Goal: Transaction & Acquisition: Book appointment/travel/reservation

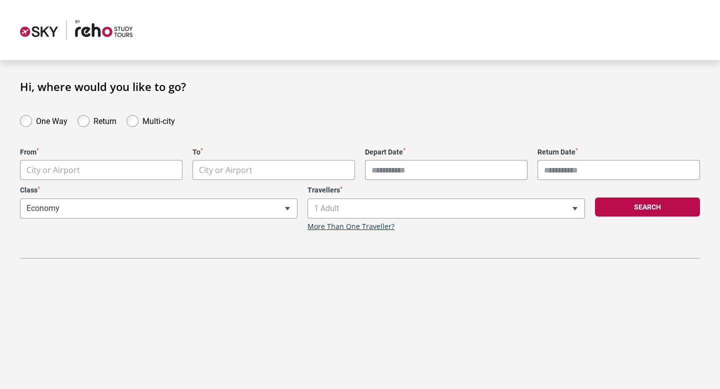
click at [104, 162] on body "**********" at bounding box center [360, 194] width 720 height 389
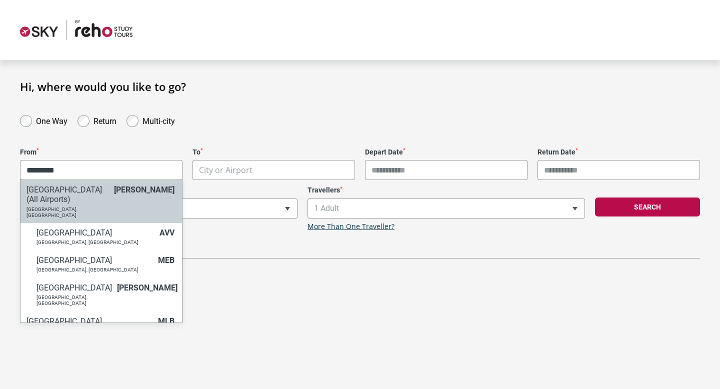
type input "*********"
select select "MELC"
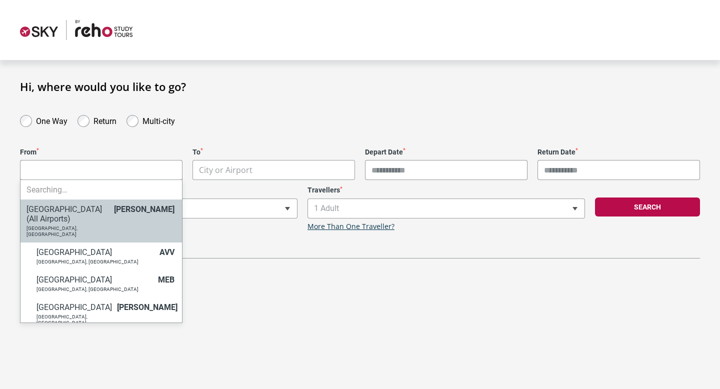
click at [113, 169] on body "**********" at bounding box center [360, 194] width 720 height 389
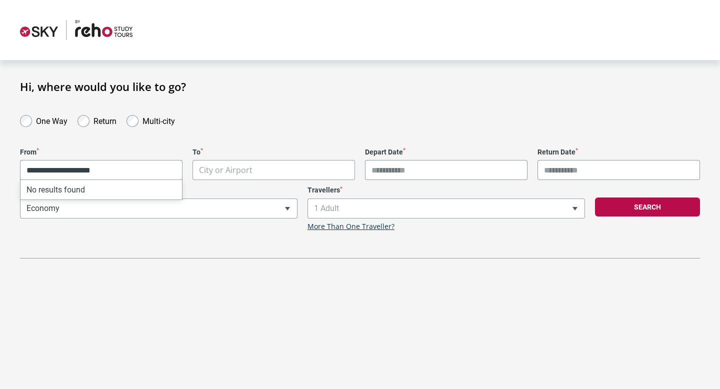
drag, startPoint x: 114, startPoint y: 176, endPoint x: 70, endPoint y: 167, distance: 45.3
click at [70, 167] on input "**********" at bounding box center [102, 170] width 162 height 20
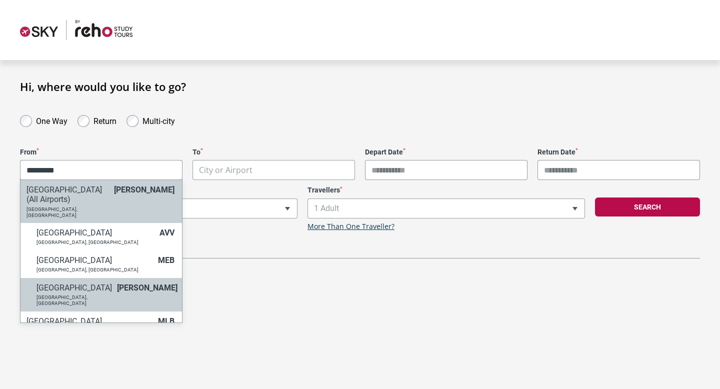
type input "*********"
select select "MELA"
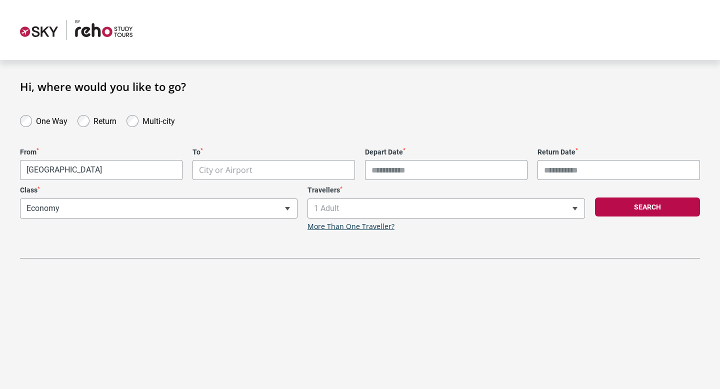
click at [244, 173] on body "**********" at bounding box center [360, 194] width 720 height 389
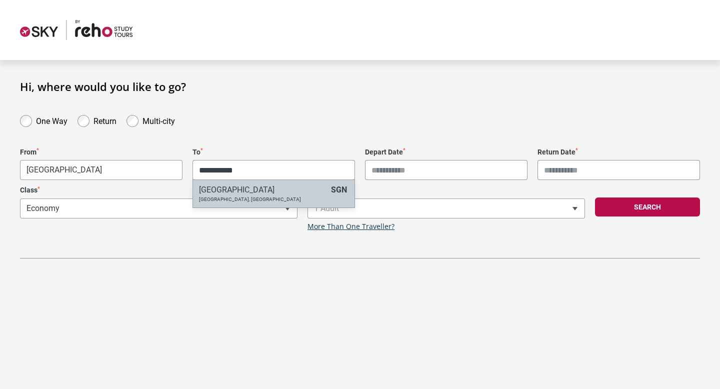
type input "**********"
select select "SGNA"
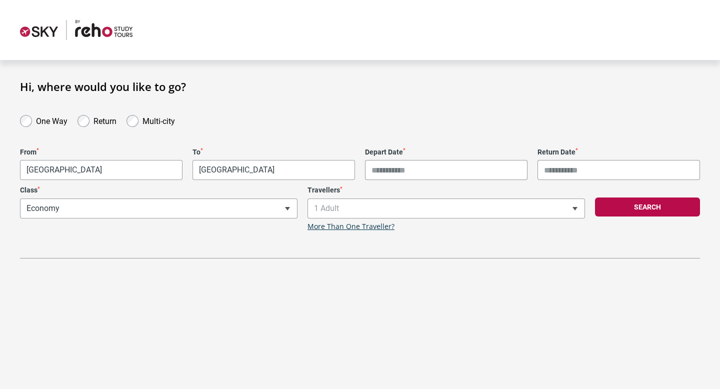
click at [419, 171] on input "Depart Date *" at bounding box center [446, 170] width 163 height 20
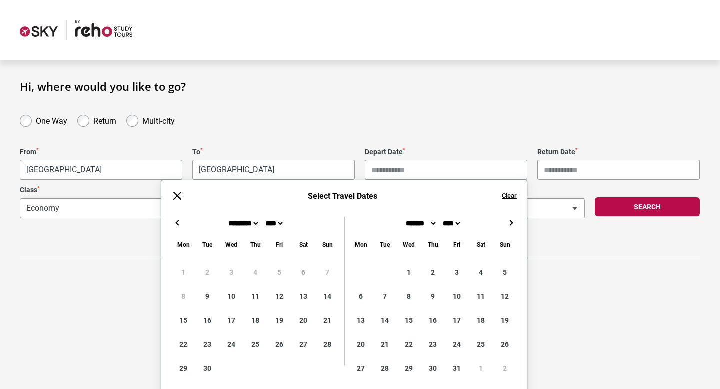
click at [514, 223] on button "→" at bounding box center [511, 223] width 12 height 12
type input "**********"
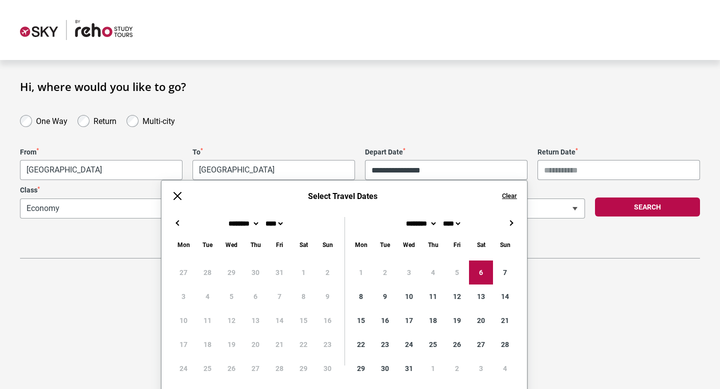
click at [563, 164] on input "Return Date *" at bounding box center [619, 170] width 163 height 20
click at [557, 131] on div "**********" at bounding box center [360, 186] width 680 height 146
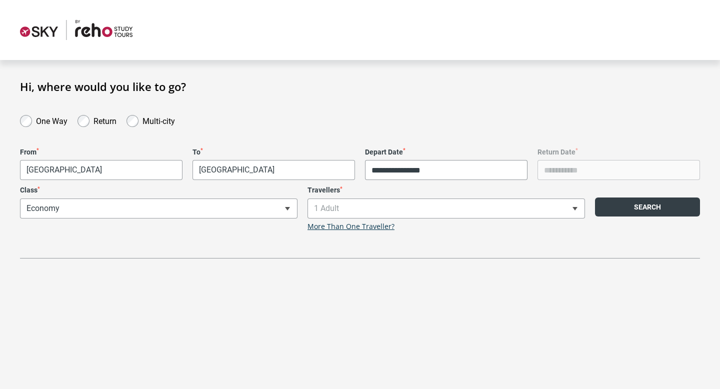
click at [638, 205] on button "Search" at bounding box center [647, 207] width 105 height 19
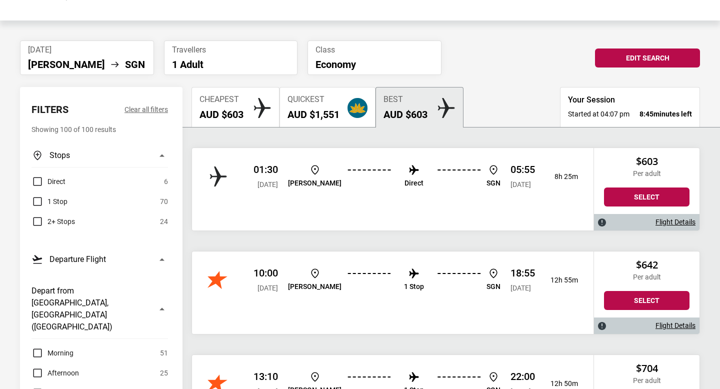
scroll to position [38, 0]
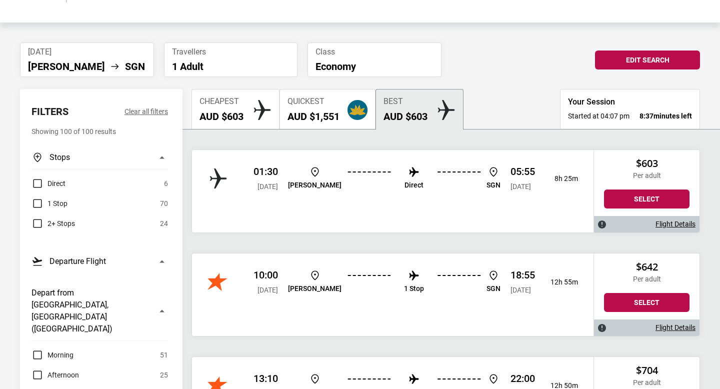
click at [438, 204] on div "01:30 Sat, 06 Dec 2025 MEL Direct SGN 05:55 Sat, 06 Dec 2025 8h 25m" at bounding box center [393, 178] width 402 height 57
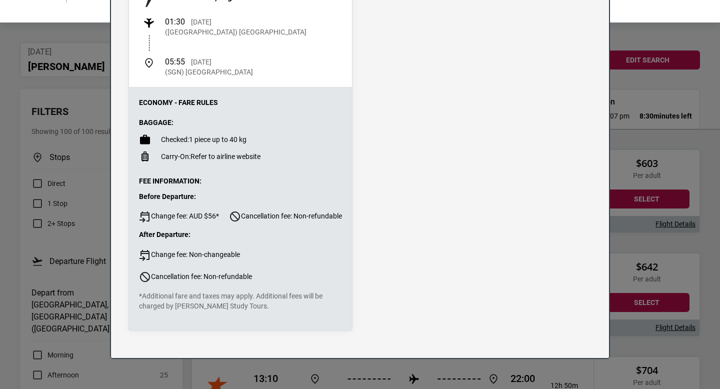
scroll to position [0, 0]
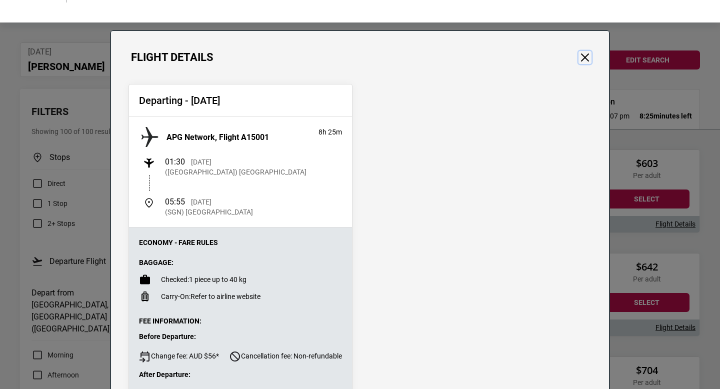
click at [580, 60] on button "Close" at bounding box center [585, 57] width 13 height 13
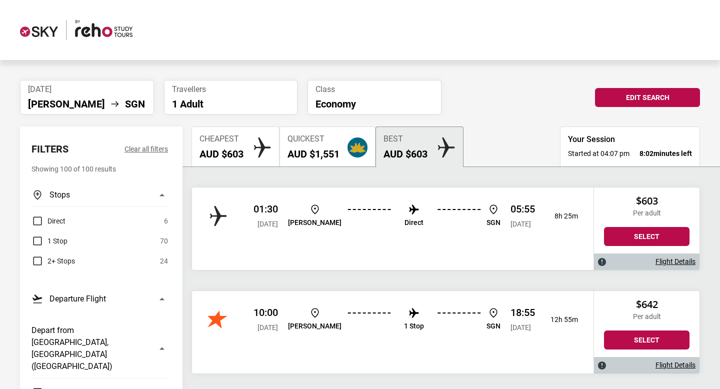
click at [456, 337] on div "10:00 Sat, 06 Dec 2025 MEL 1 Stop SGN 18:55 Sat, 06 Dec 2025 12h 55m" at bounding box center [393, 319] width 402 height 57
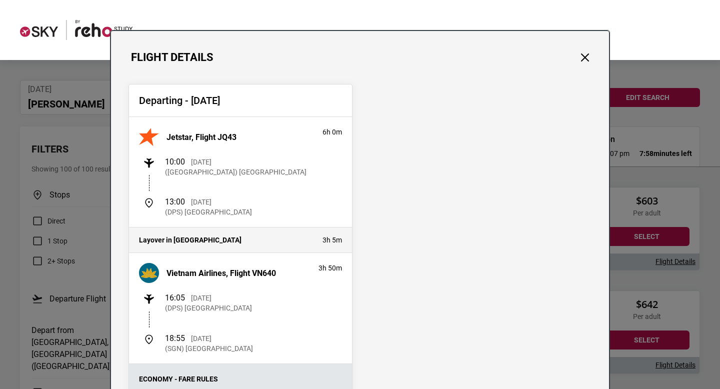
click at [179, 215] on p "(DPS) Ngurah Rai International Airport" at bounding box center [208, 212] width 87 height 10
click at [215, 212] on p "(DPS) Ngurah Rai International Airport" at bounding box center [208, 212] width 87 height 10
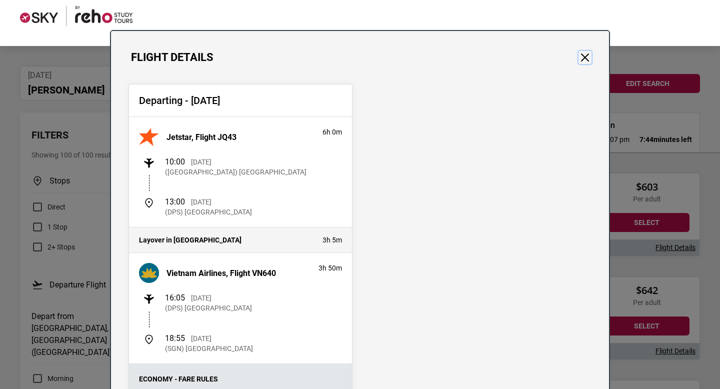
click at [586, 60] on button "Close" at bounding box center [585, 57] width 13 height 13
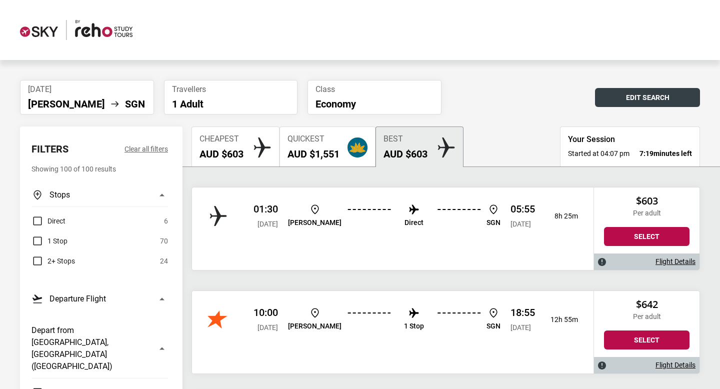
click at [650, 97] on button "Edit Search" at bounding box center [647, 97] width 105 height 19
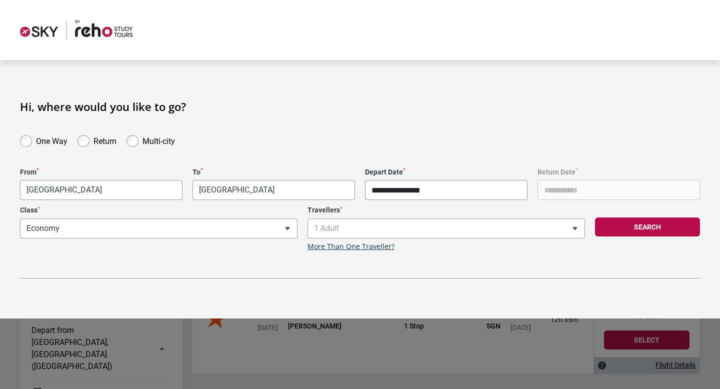
click at [422, 188] on input "**********" at bounding box center [446, 190] width 163 height 20
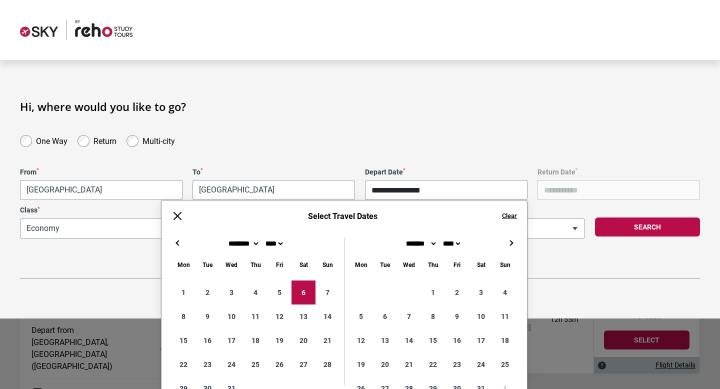
type input "**********"
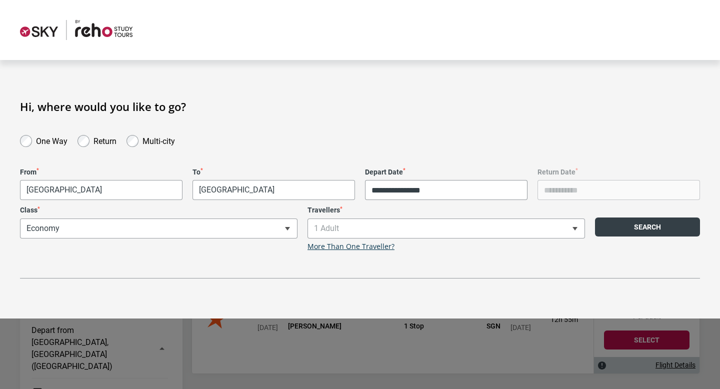
click at [673, 232] on button "Search" at bounding box center [647, 227] width 105 height 19
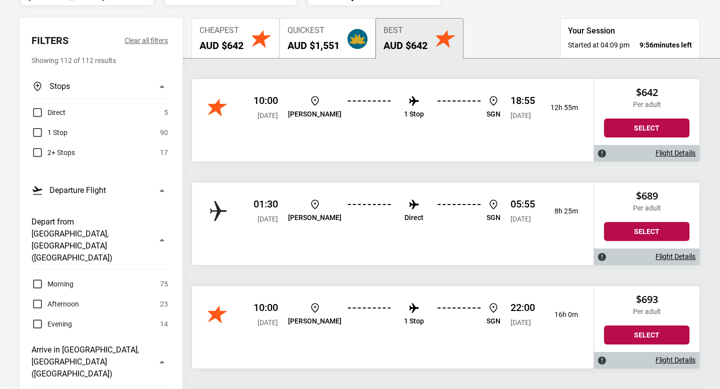
scroll to position [108, 0]
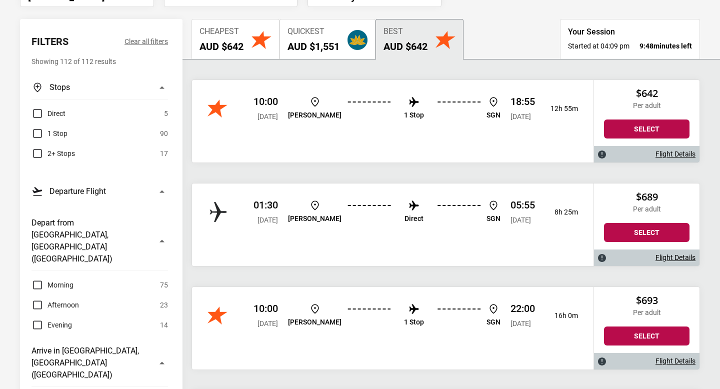
click at [404, 128] on div "10:00 Sun, 07 Dec 2025 MEL 1 Stop SGN 18:55 Sun, 07 Dec 2025 12h 55m" at bounding box center [393, 108] width 402 height 57
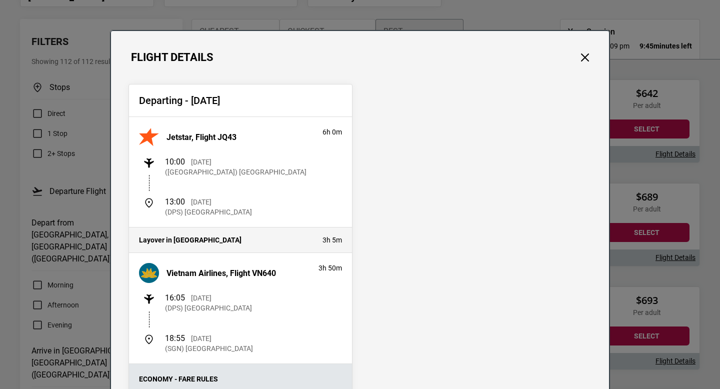
scroll to position [0, 0]
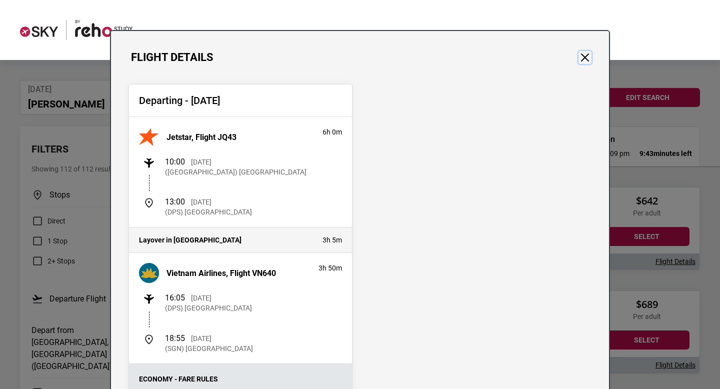
click at [589, 54] on button "Close" at bounding box center [585, 57] width 13 height 13
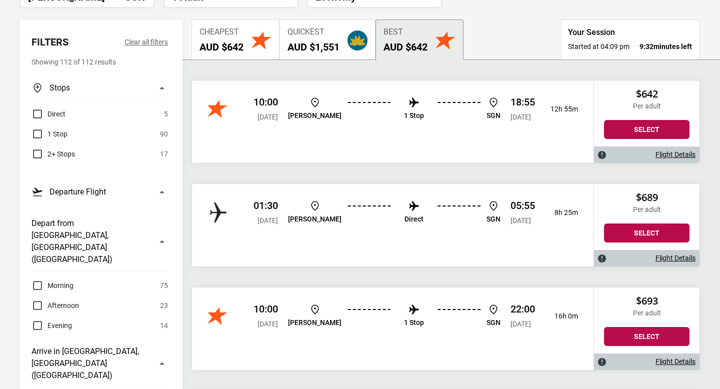
scroll to position [107, 0]
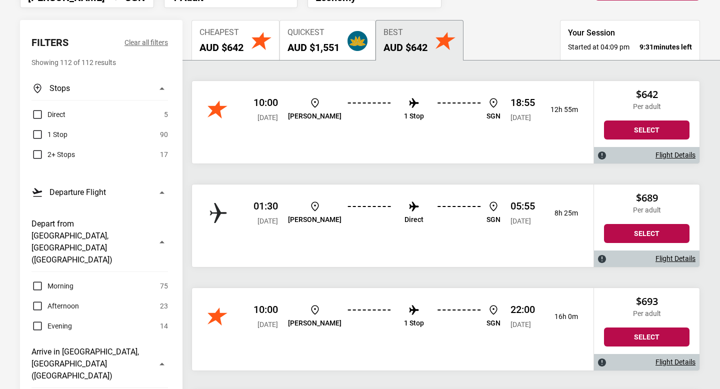
click at [603, 261] on img at bounding box center [602, 259] width 8 height 8
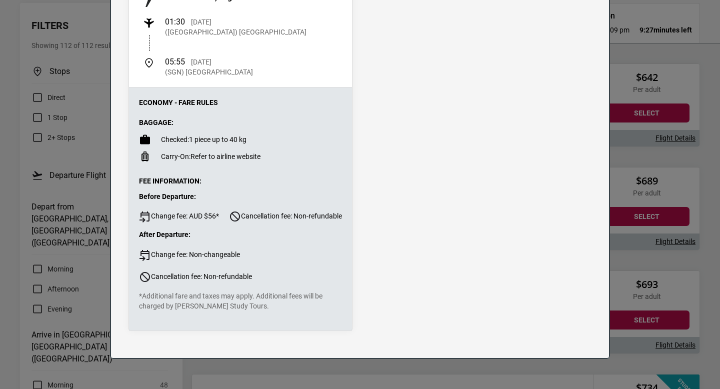
scroll to position [0, 0]
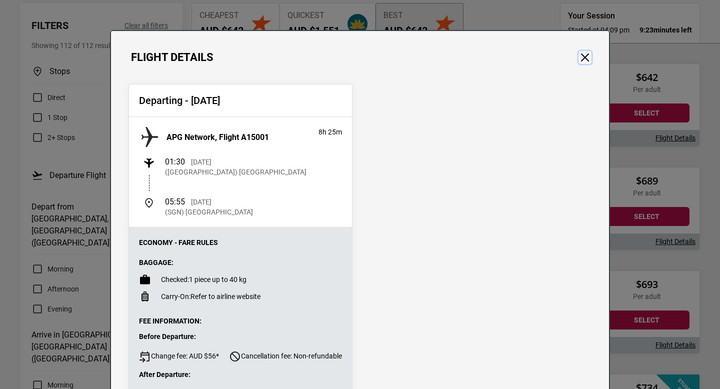
click at [586, 55] on button "Close" at bounding box center [585, 57] width 13 height 13
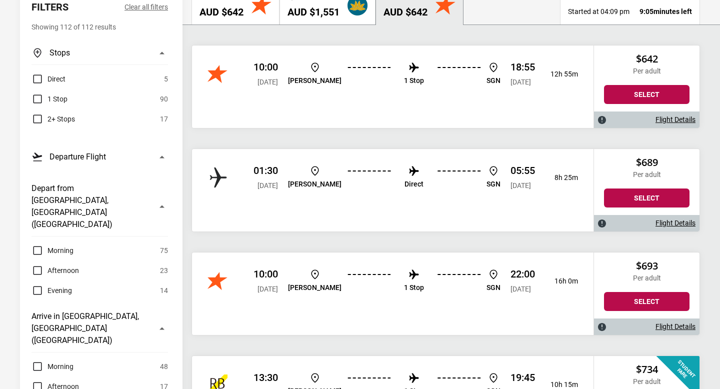
scroll to position [140, 0]
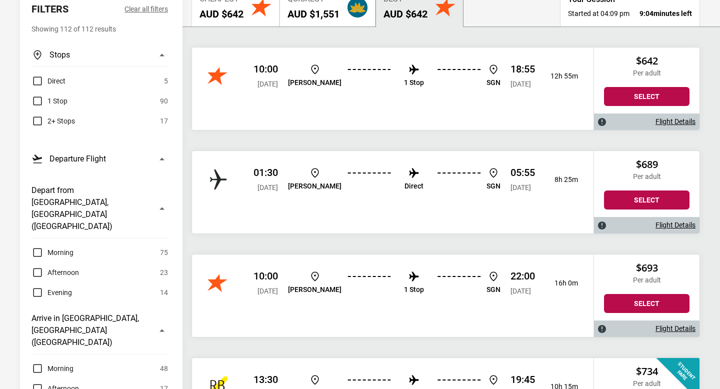
click at [512, 183] on div "05:55 Sun, 07 Dec 2025" at bounding box center [523, 180] width 25 height 26
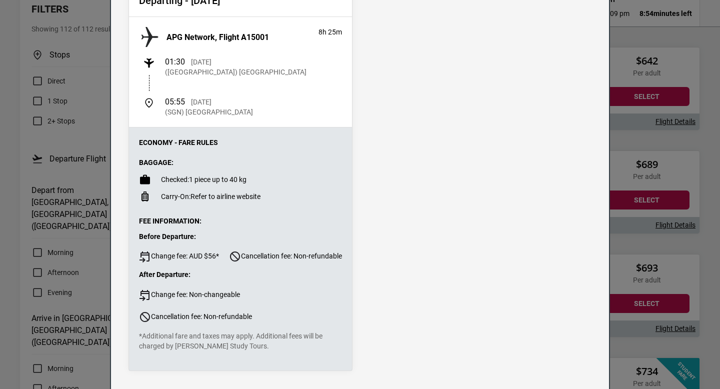
scroll to position [0, 0]
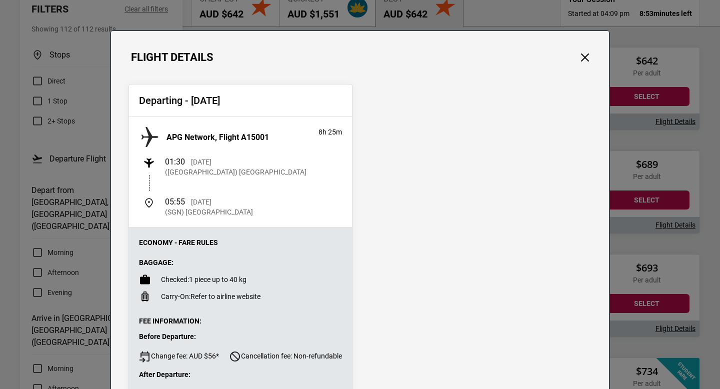
click at [577, 59] on div "Flight Details" at bounding box center [360, 47] width 498 height 33
click at [587, 63] on button "Close" at bounding box center [585, 57] width 13 height 13
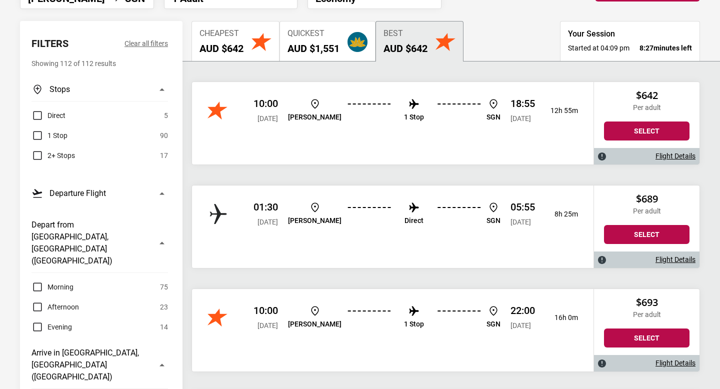
scroll to position [105, 0]
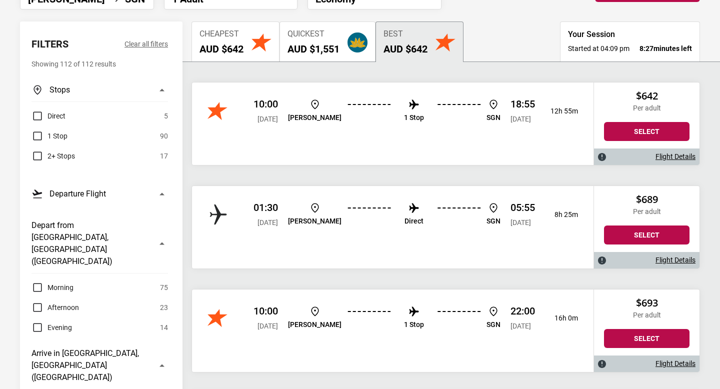
click at [605, 261] on img at bounding box center [602, 261] width 8 height 8
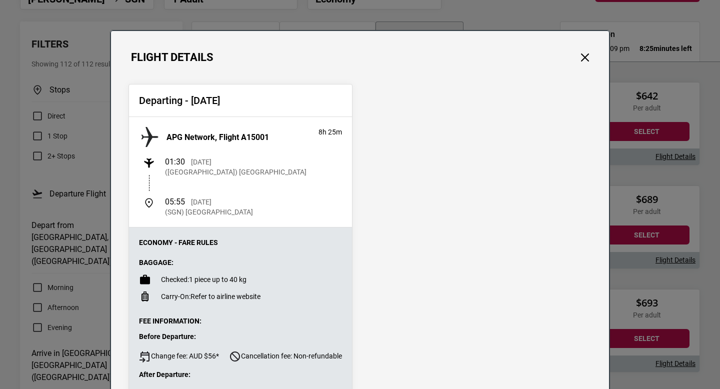
click at [227, 118] on div "APG Network, Flight A15001 8h 25m 01:30 Sun, 07 Dec 2025 (MEL) Melbourne Airpor…" at bounding box center [240, 172] width 223 height 111
click at [588, 61] on button "Close" at bounding box center [585, 57] width 13 height 13
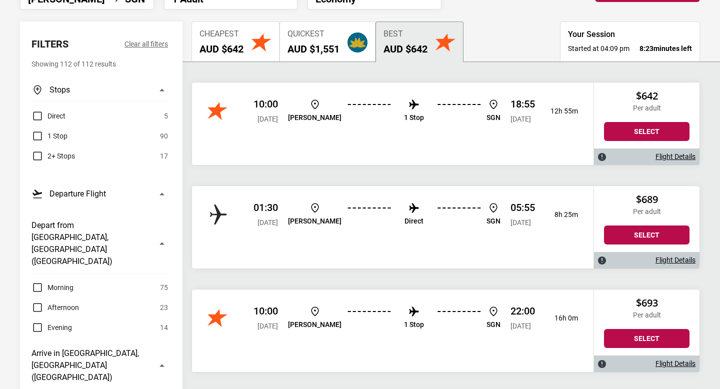
click at [651, 224] on div "$689 Per adult Select" at bounding box center [647, 219] width 106 height 66
click at [646, 231] on button "Select" at bounding box center [647, 235] width 86 height 19
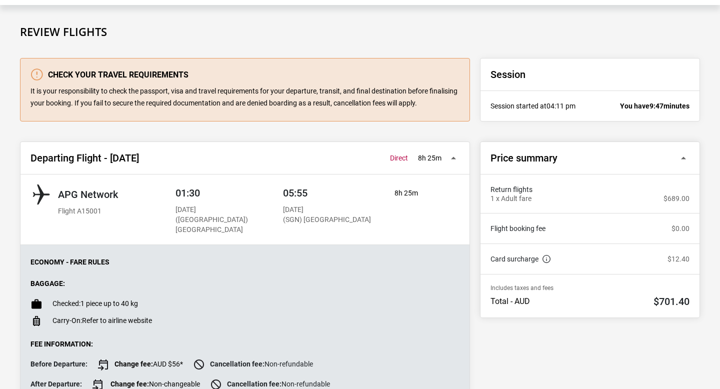
scroll to position [54, 0]
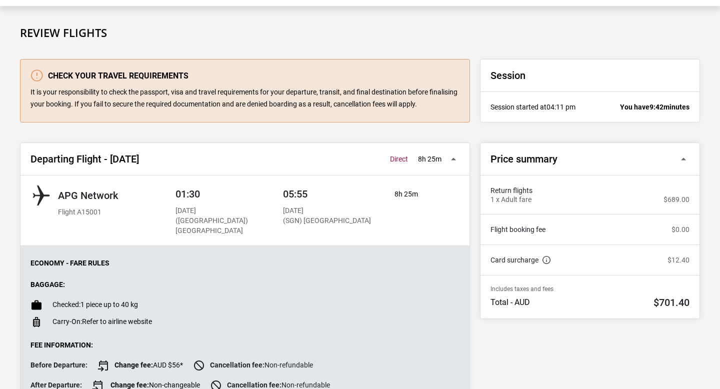
drag, startPoint x: 653, startPoint y: 302, endPoint x: 719, endPoint y: 308, distance: 66.2
click at [719, 305] on div "Review Flights Check your travel requirements It is your responsibility to chec…" at bounding box center [360, 258] width 720 height 464
click at [83, 198] on h2 "APG Network" at bounding box center [88, 196] width 60 height 12
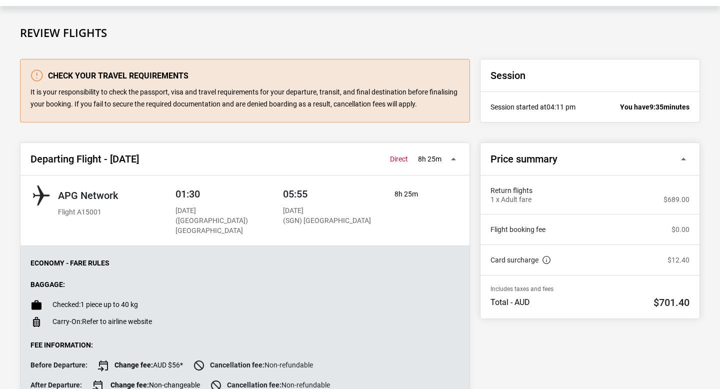
copy div "APG Network"
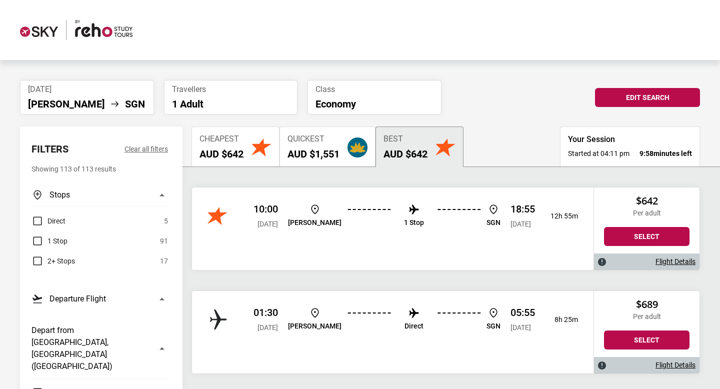
click at [477, 207] on div "10:00 Sun, 07 Dec 2025 MEL 1 Stop SGN 18:55 Sun, 07 Dec 2025" at bounding box center [395, 216] width 282 height 26
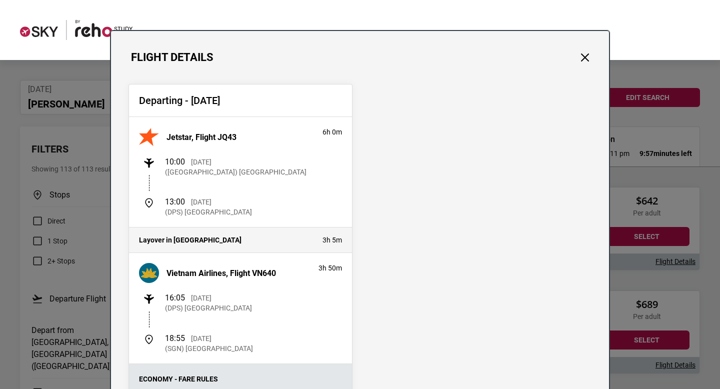
click at [592, 55] on div "Flight Details" at bounding box center [360, 47] width 498 height 33
click at [589, 55] on button "Close" at bounding box center [585, 57] width 13 height 13
